Goal: Task Accomplishment & Management: Use online tool/utility

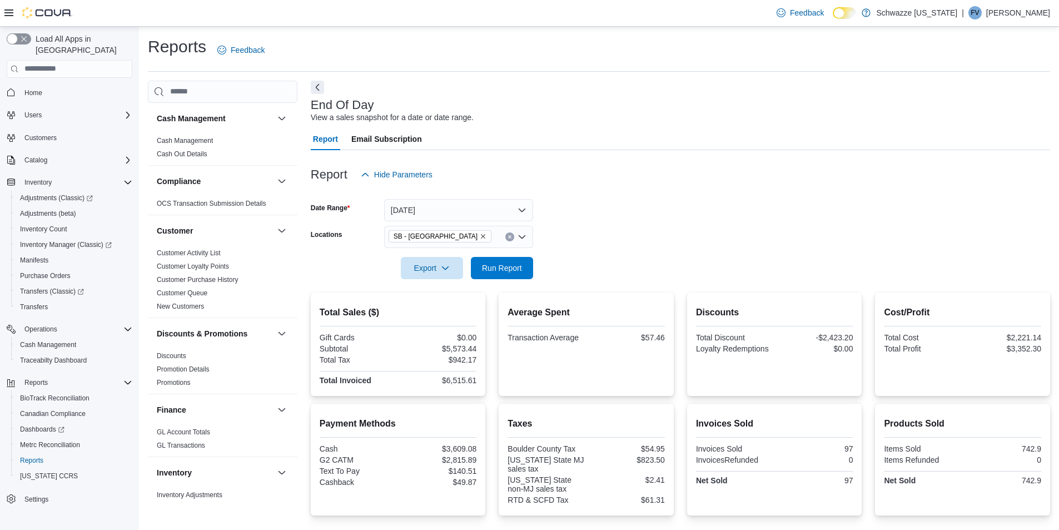
scroll to position [147, 0]
click at [505, 268] on span "Run Report" at bounding box center [502, 267] width 40 height 11
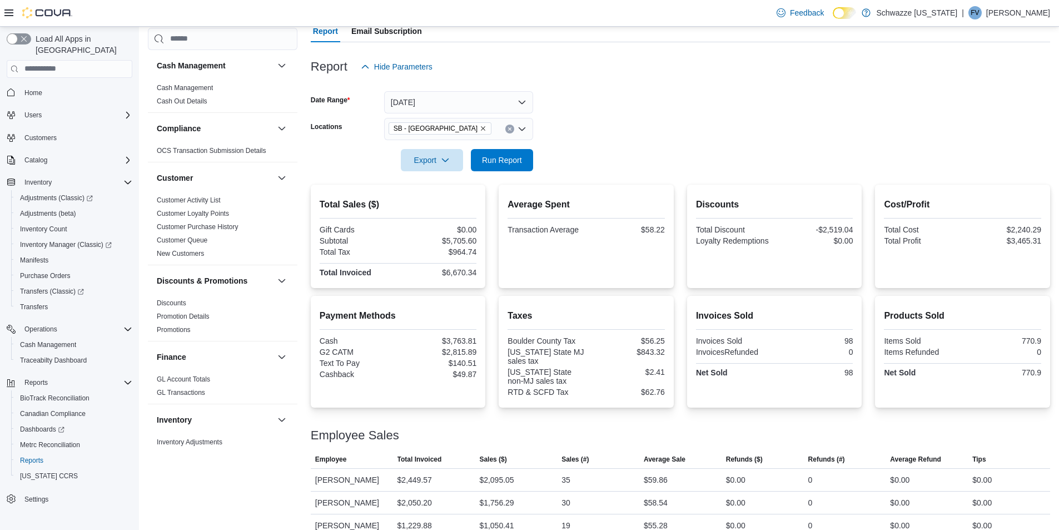
scroll to position [147, 0]
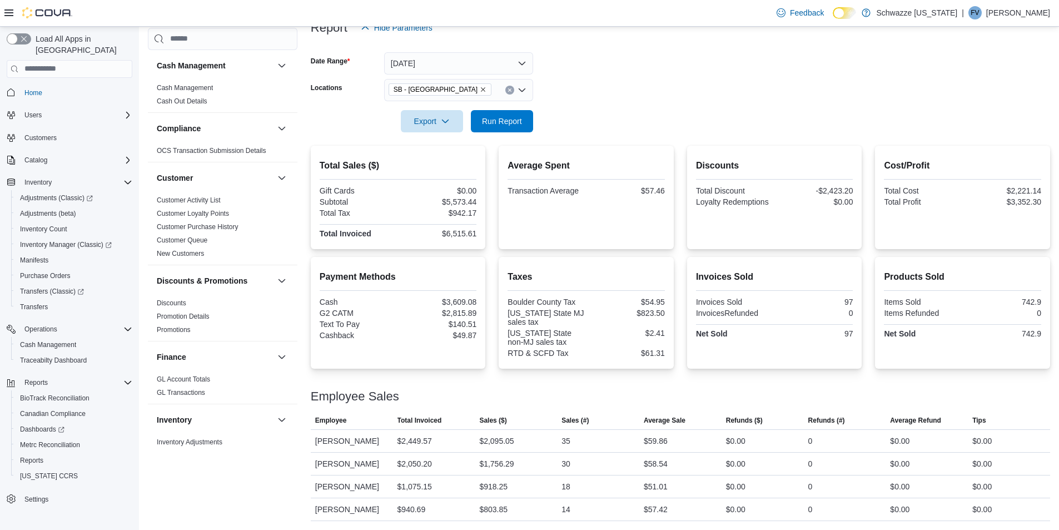
scroll to position [390, 0]
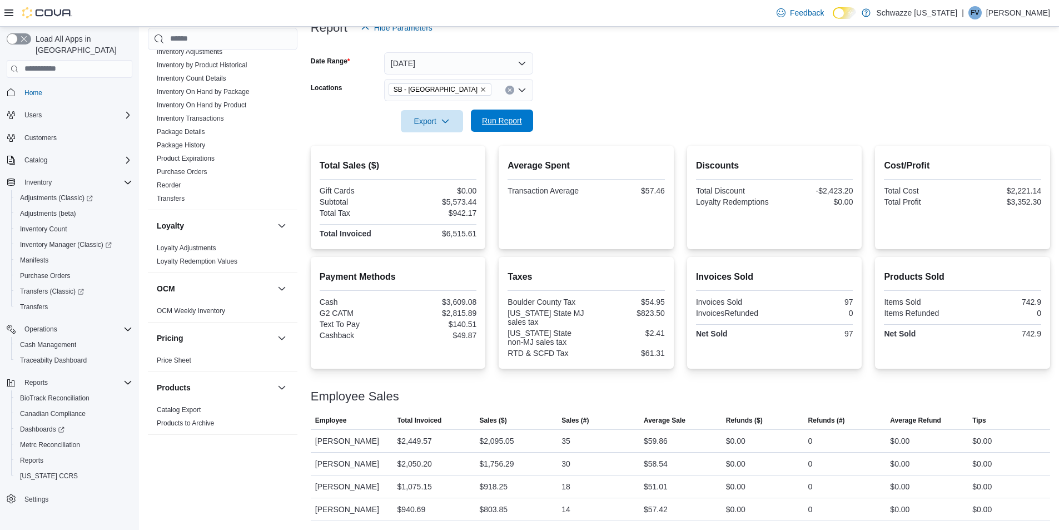
click at [502, 117] on span "Run Report" at bounding box center [502, 120] width 40 height 11
click at [275, 336] on button "button" at bounding box center [281, 337] width 13 height 13
click at [442, 66] on button "[DATE]" at bounding box center [458, 63] width 149 height 22
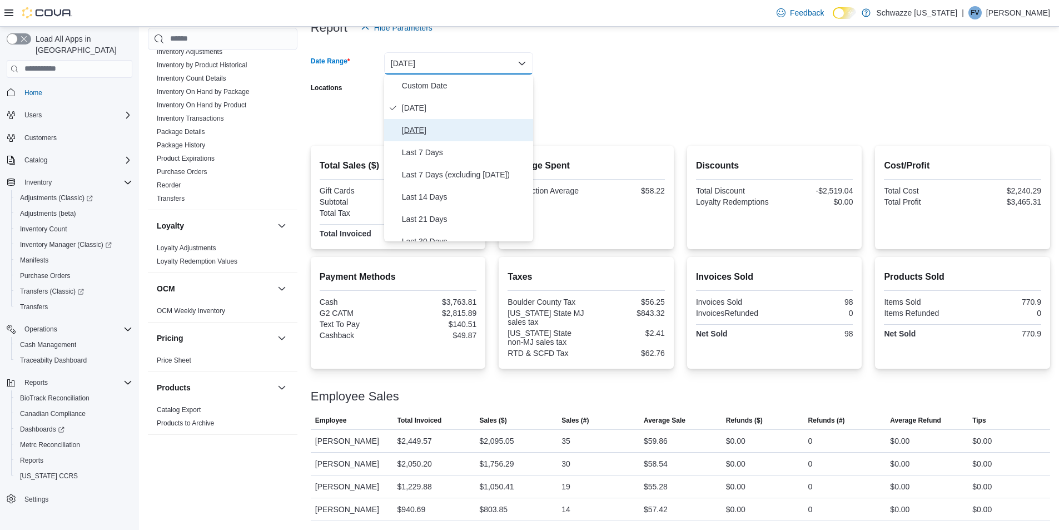
click at [422, 128] on span "Yesterday" at bounding box center [465, 129] width 127 height 13
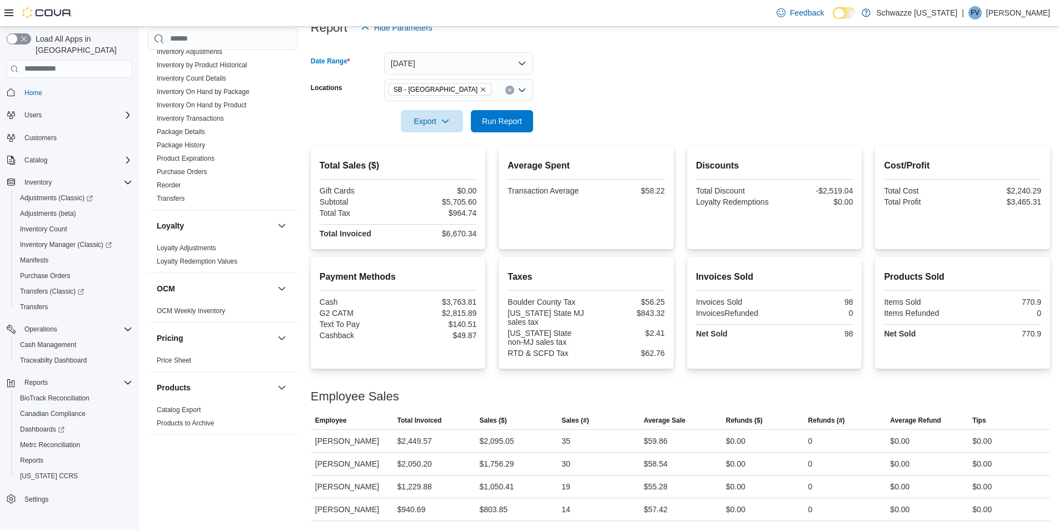
click at [562, 96] on form "Date Range Yesterday Locations SB - Longmont Export Run Report" at bounding box center [680, 85] width 739 height 93
click at [525, 122] on span "Run Report" at bounding box center [501, 120] width 49 height 22
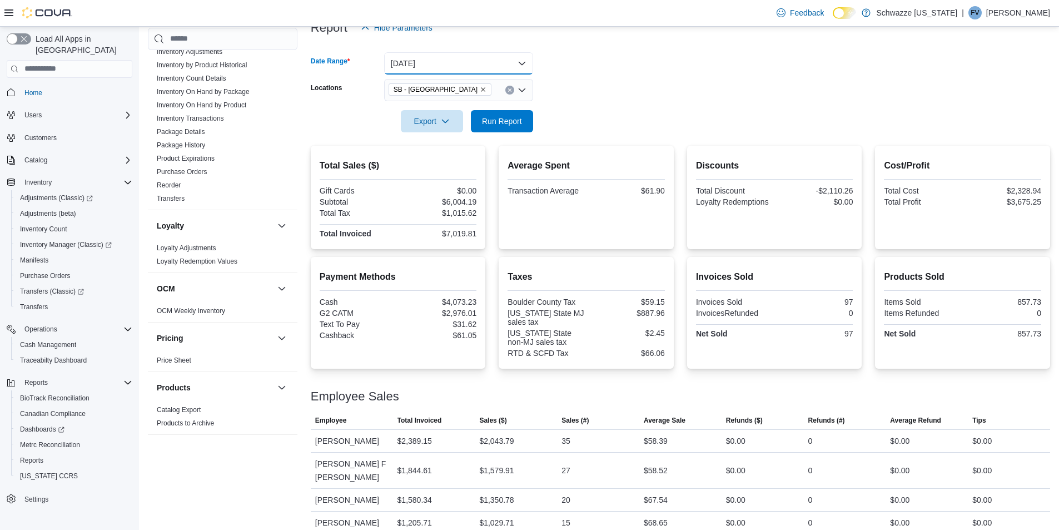
click at [460, 66] on button "Yesterday" at bounding box center [458, 63] width 149 height 22
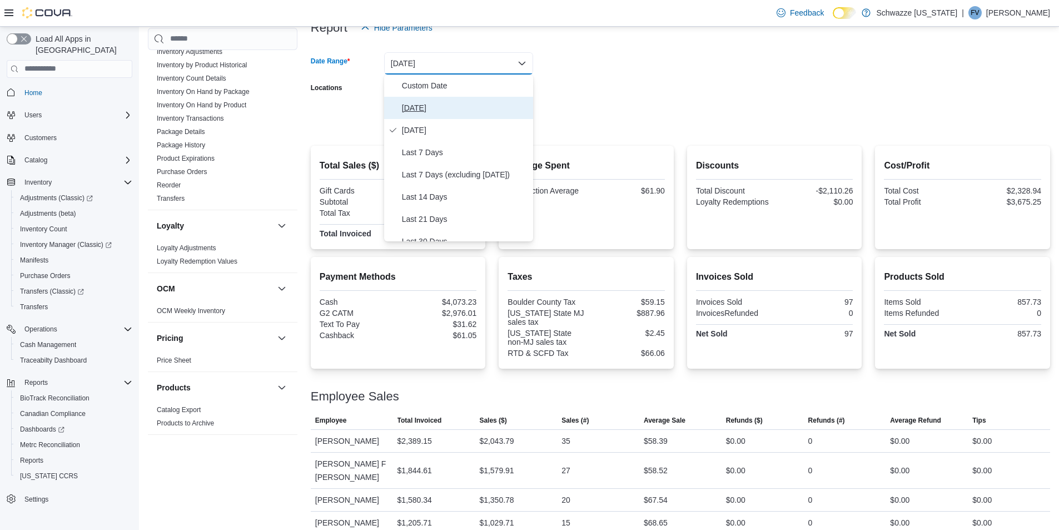
click at [422, 103] on span "[DATE]" at bounding box center [465, 107] width 127 height 13
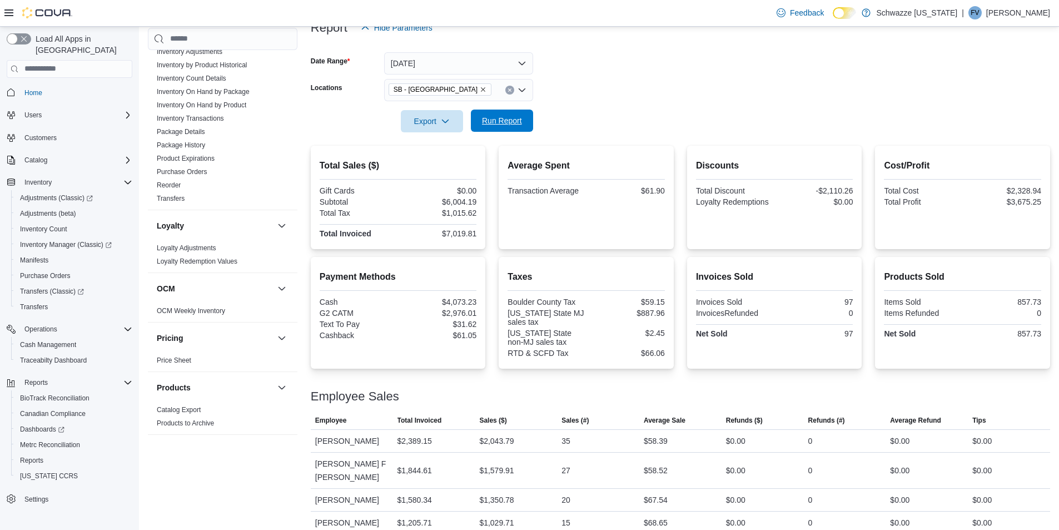
click at [513, 119] on span "Run Report" at bounding box center [502, 120] width 40 height 11
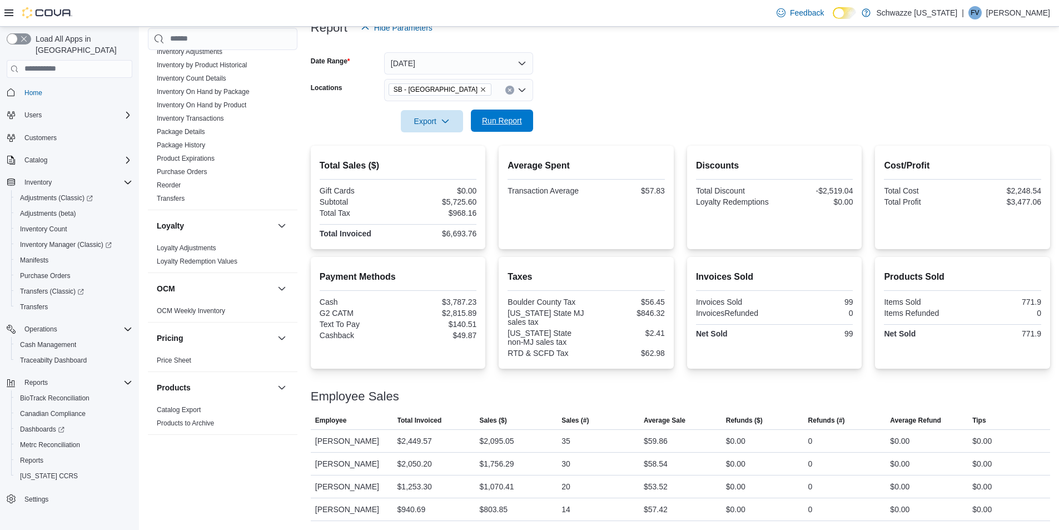
click at [512, 116] on span "Run Report" at bounding box center [502, 120] width 40 height 11
click at [513, 119] on span "Run Report" at bounding box center [502, 120] width 40 height 11
click at [492, 112] on span "Run Report" at bounding box center [501, 120] width 49 height 22
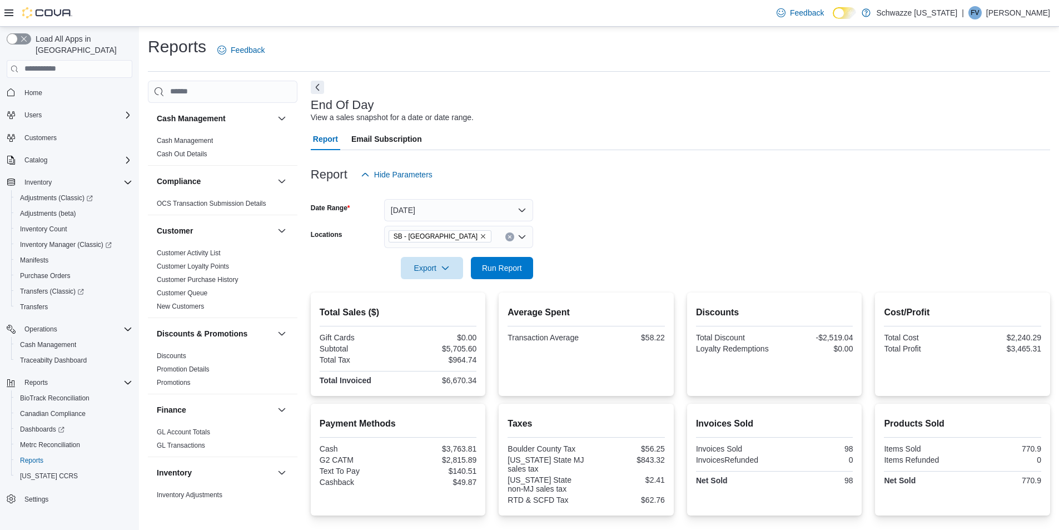
scroll to position [147, 0]
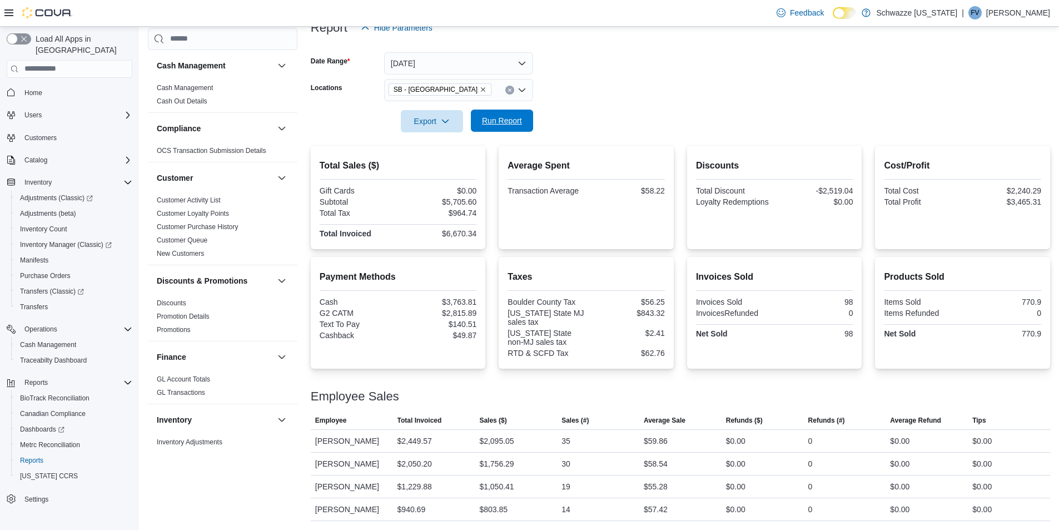
click at [501, 112] on span "Run Report" at bounding box center [501, 120] width 49 height 22
